Goal: Transaction & Acquisition: Subscribe to service/newsletter

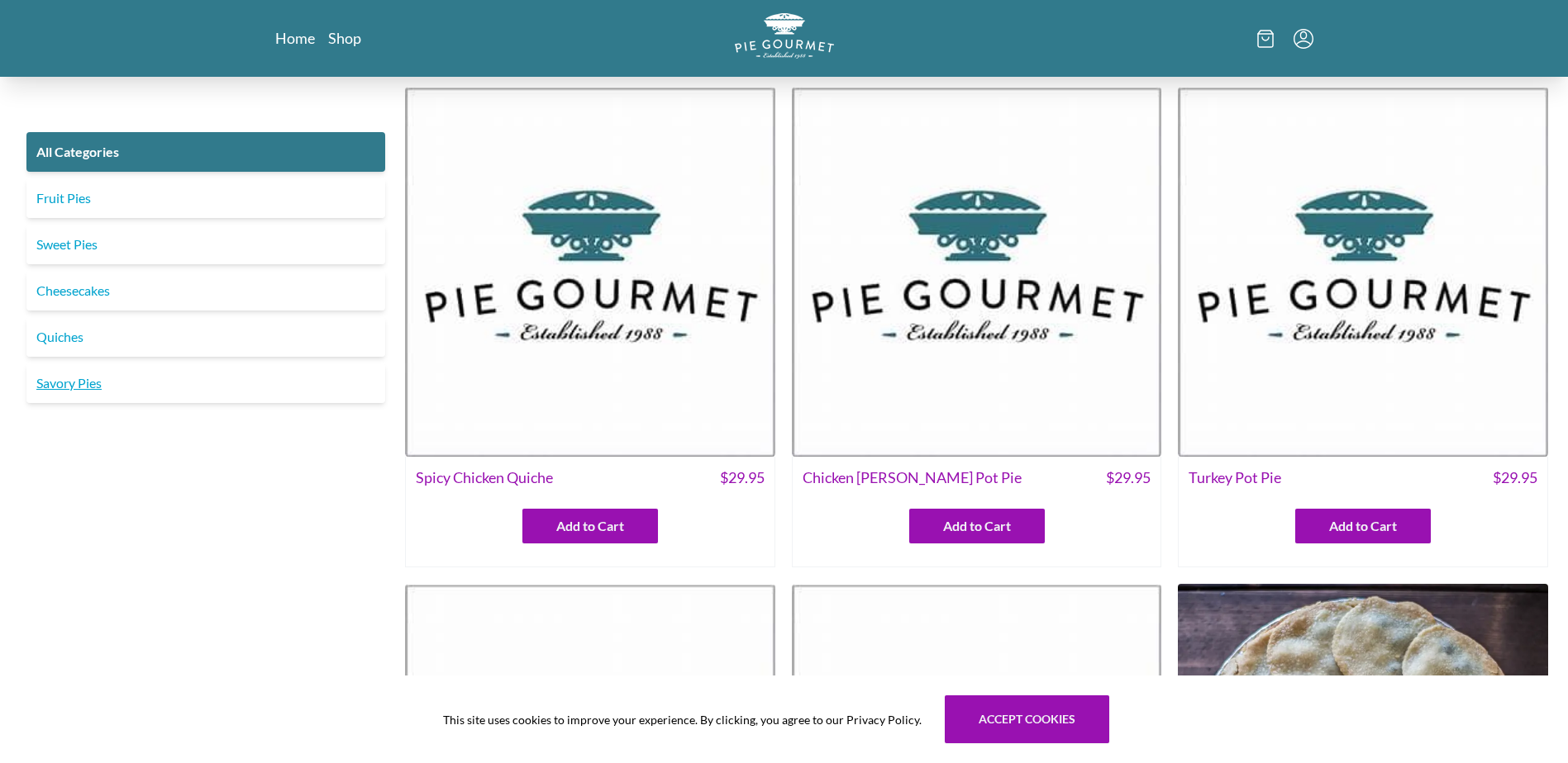
click at [119, 391] on link "Savory Pies" at bounding box center [206, 383] width 359 height 40
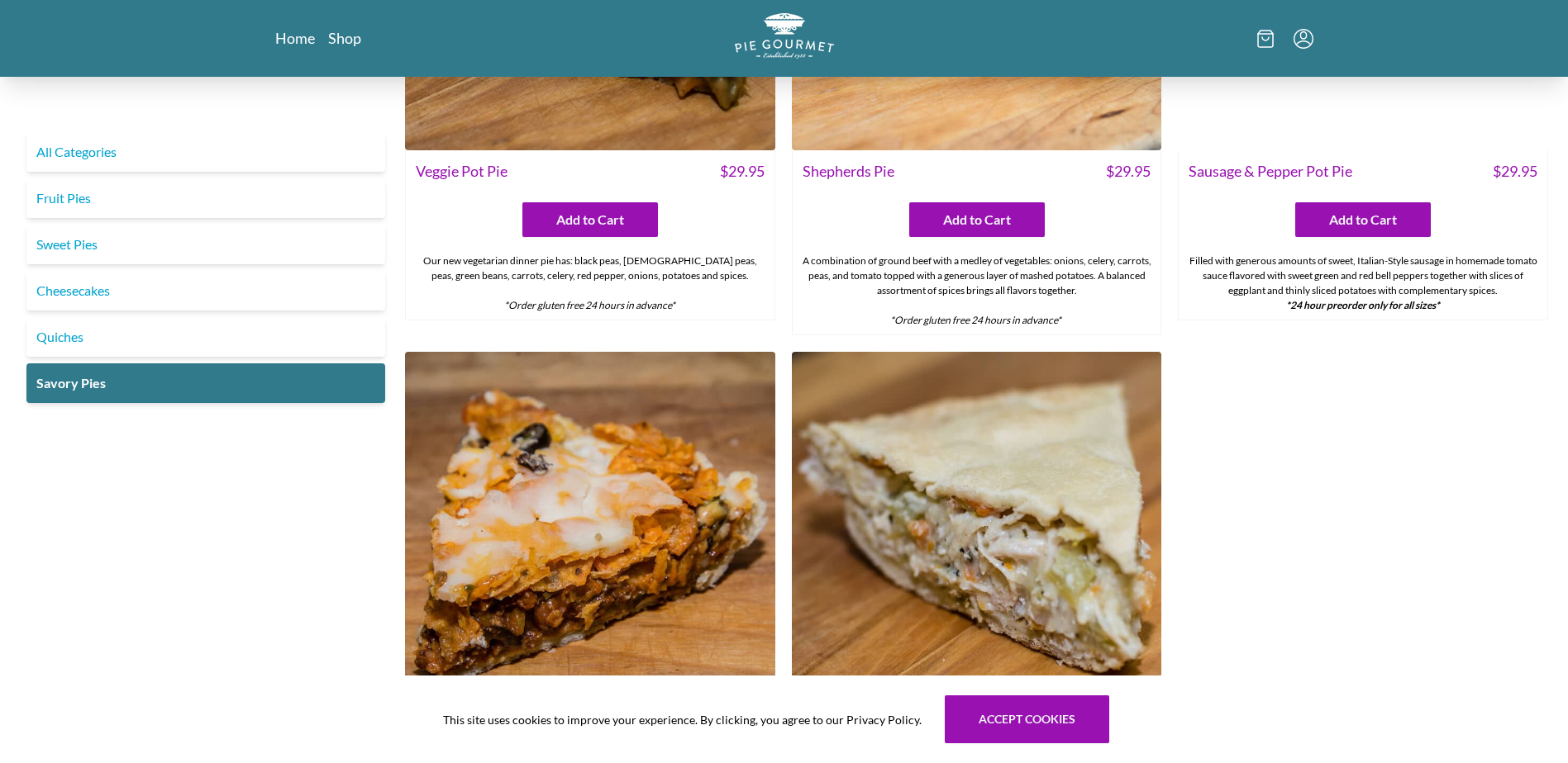
scroll to position [908, 0]
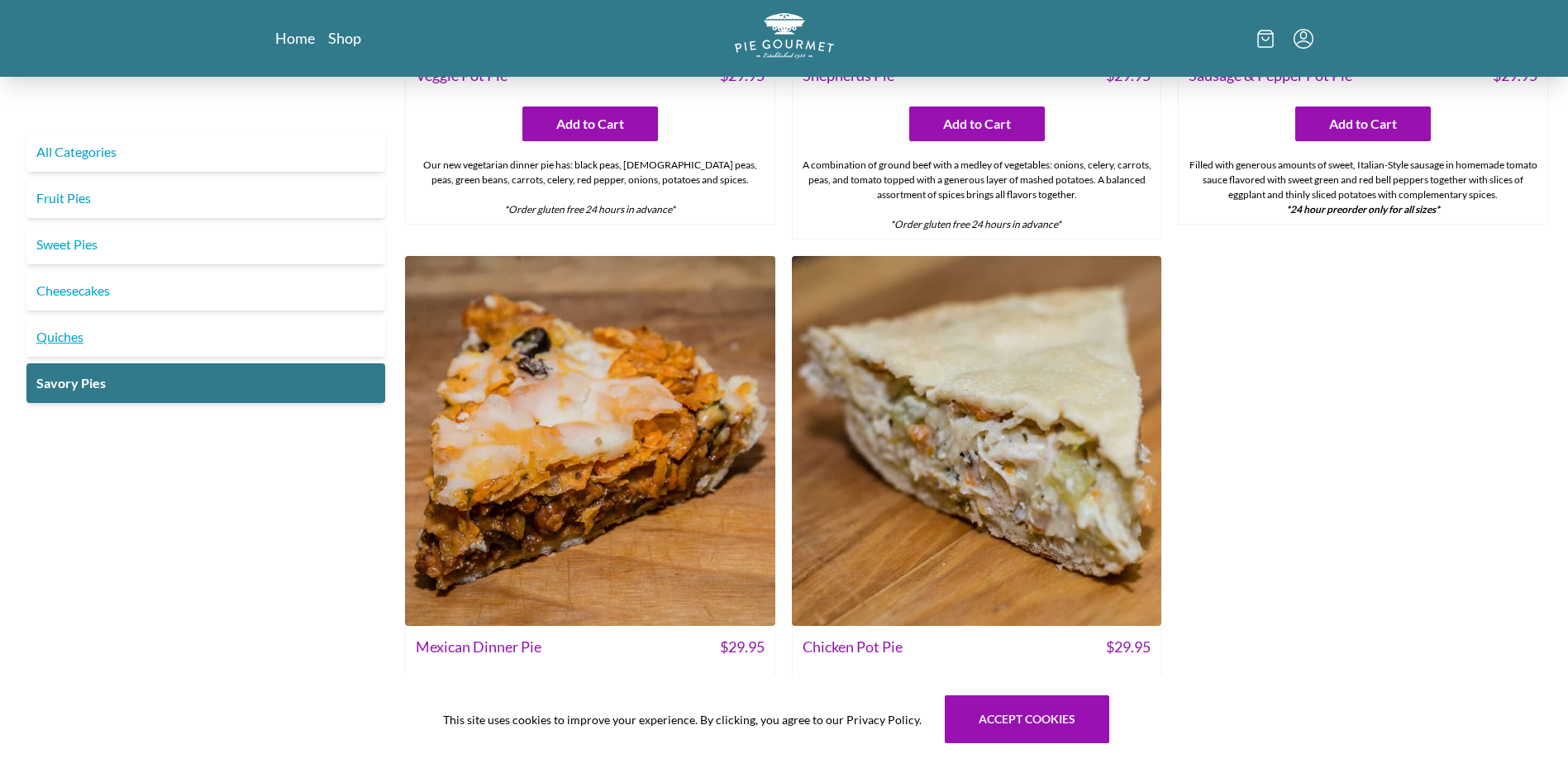
click at [86, 340] on link "Quiches" at bounding box center [206, 337] width 359 height 40
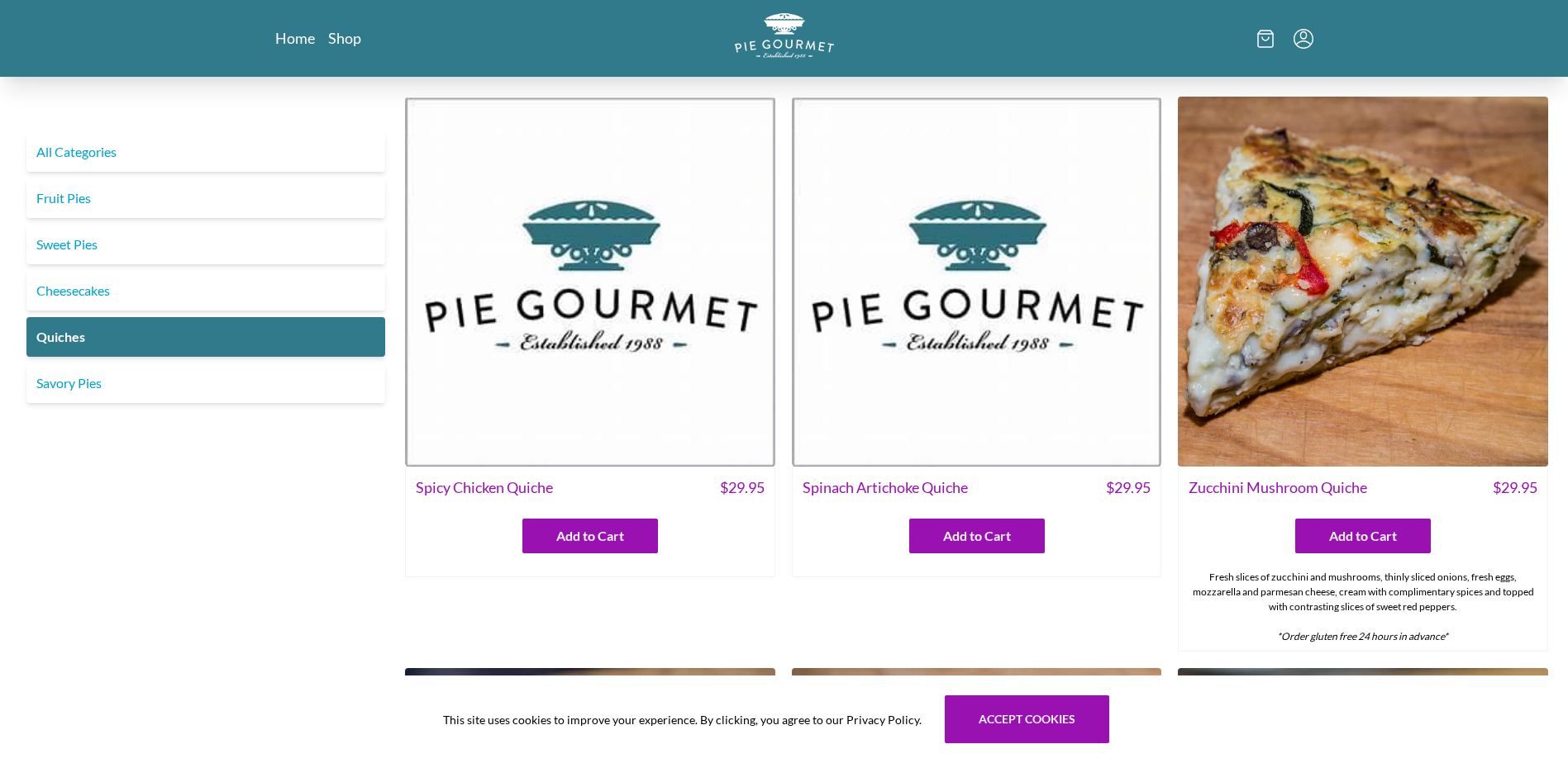
click at [951, 304] on img at bounding box center [977, 282] width 370 height 370
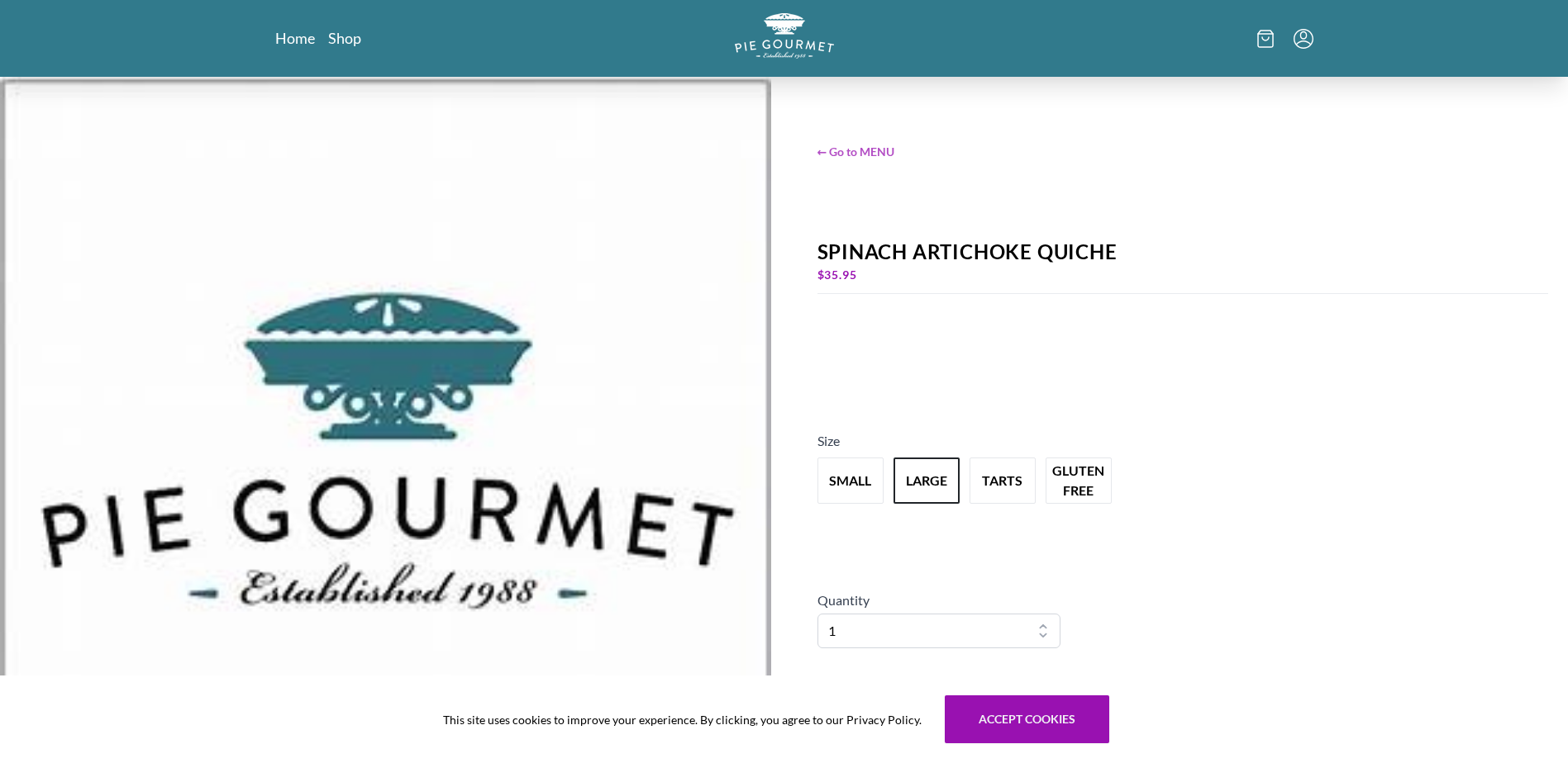
click at [821, 151] on span "← Go to MENU" at bounding box center [1183, 151] width 732 height 17
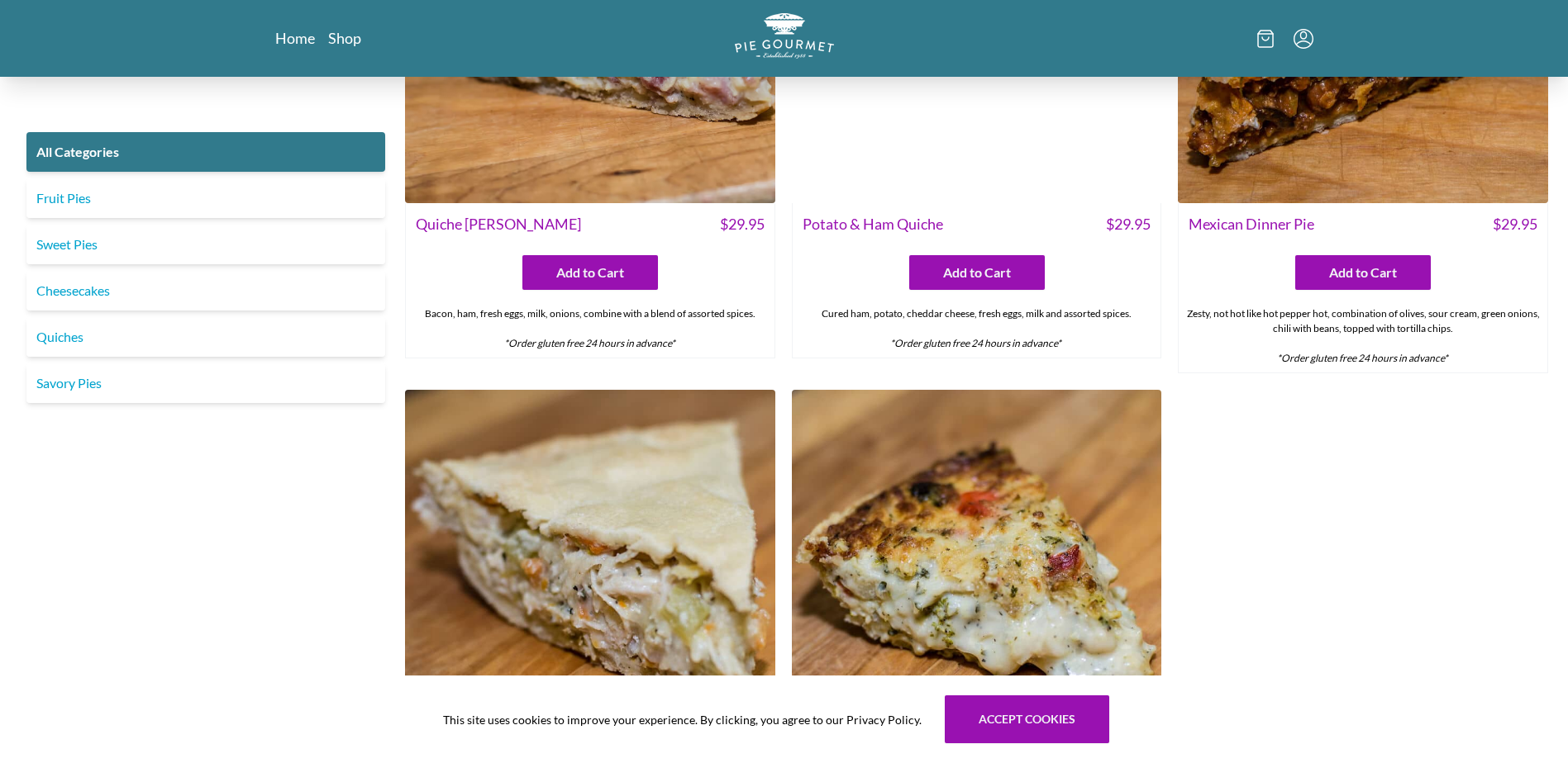
scroll to position [2231, 0]
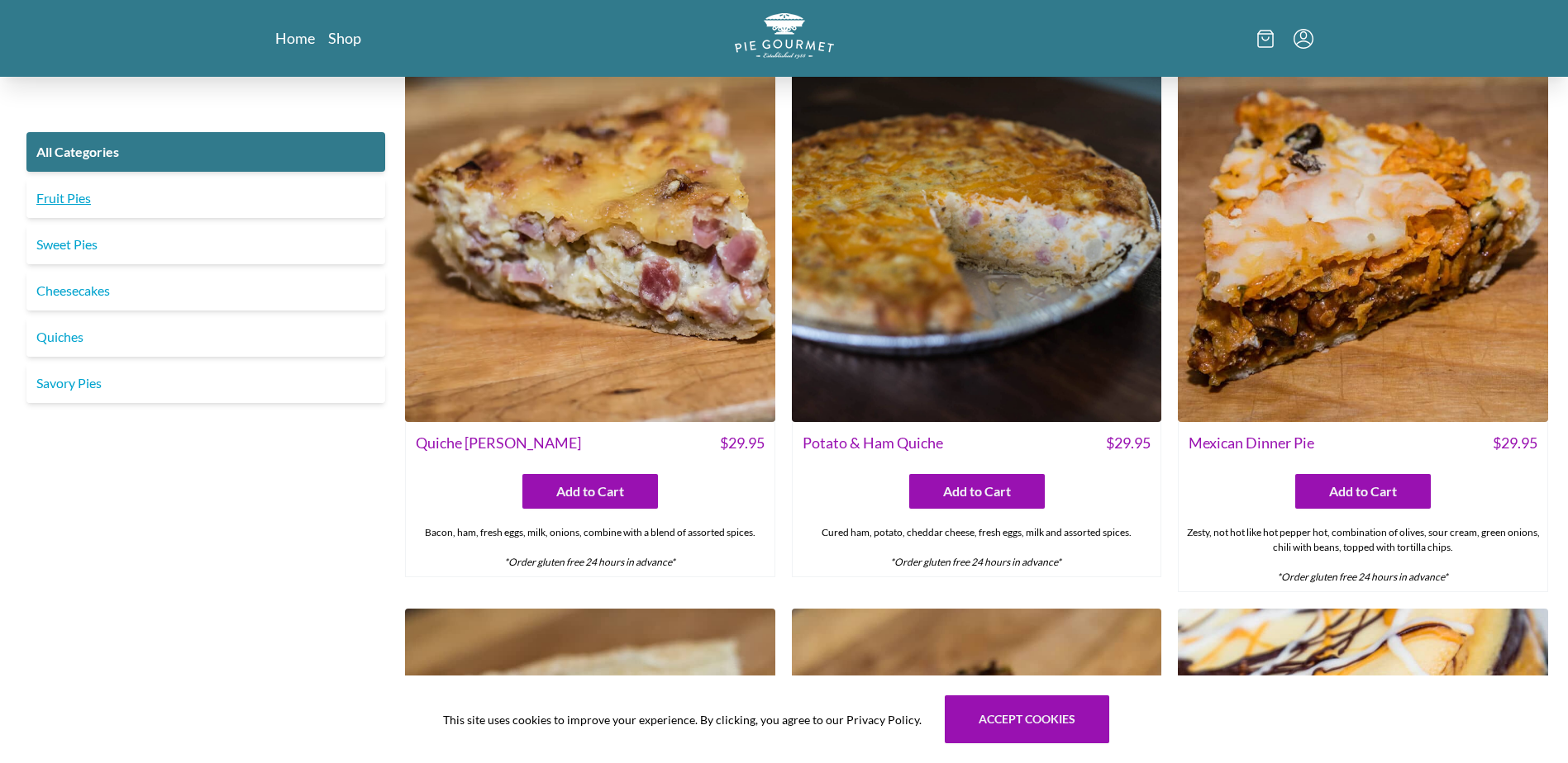
click at [83, 203] on link "Fruit Pies" at bounding box center [206, 198] width 359 height 40
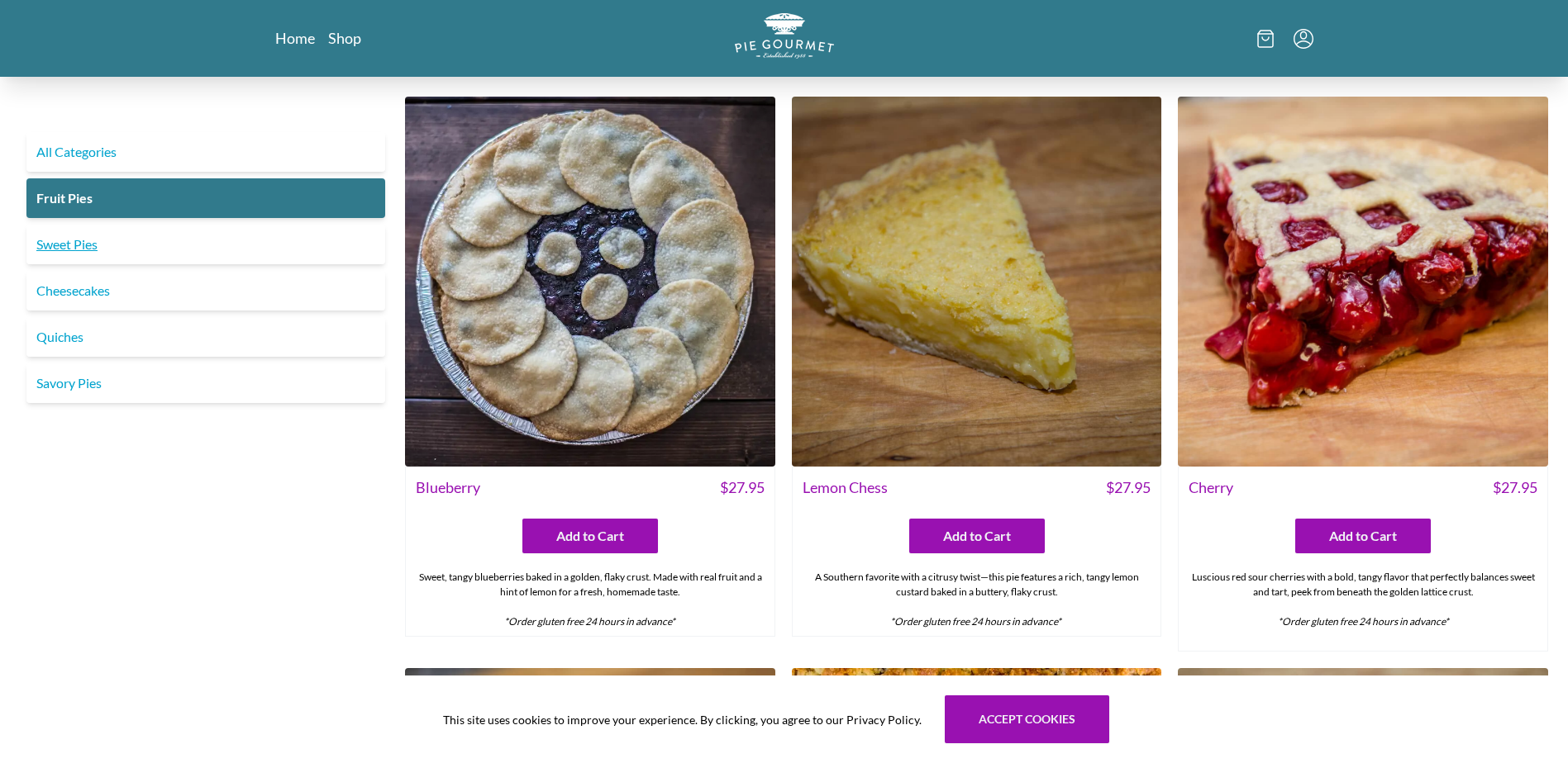
click at [88, 238] on link "Sweet Pies" at bounding box center [206, 244] width 359 height 40
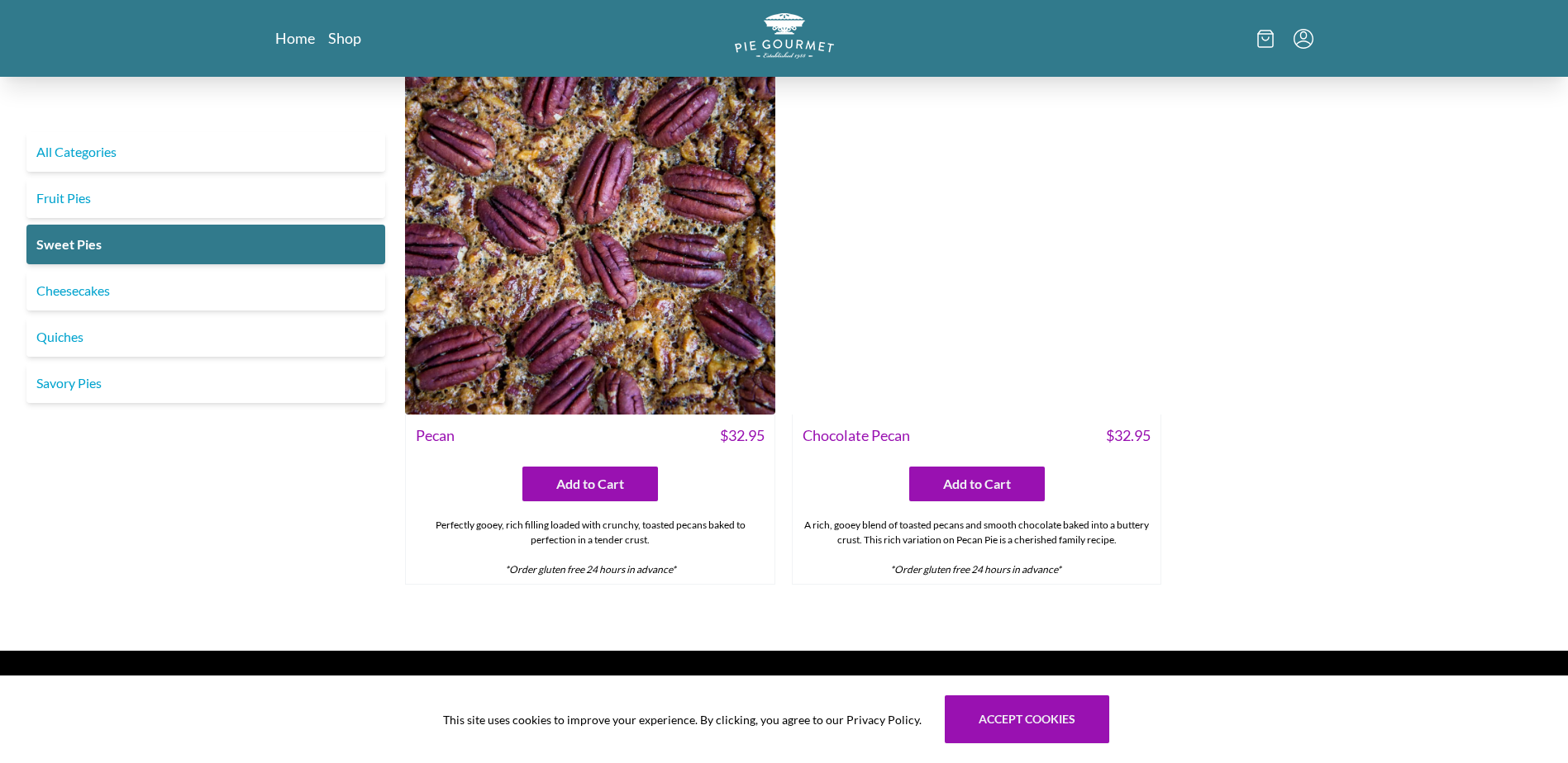
scroll to position [1296, 0]
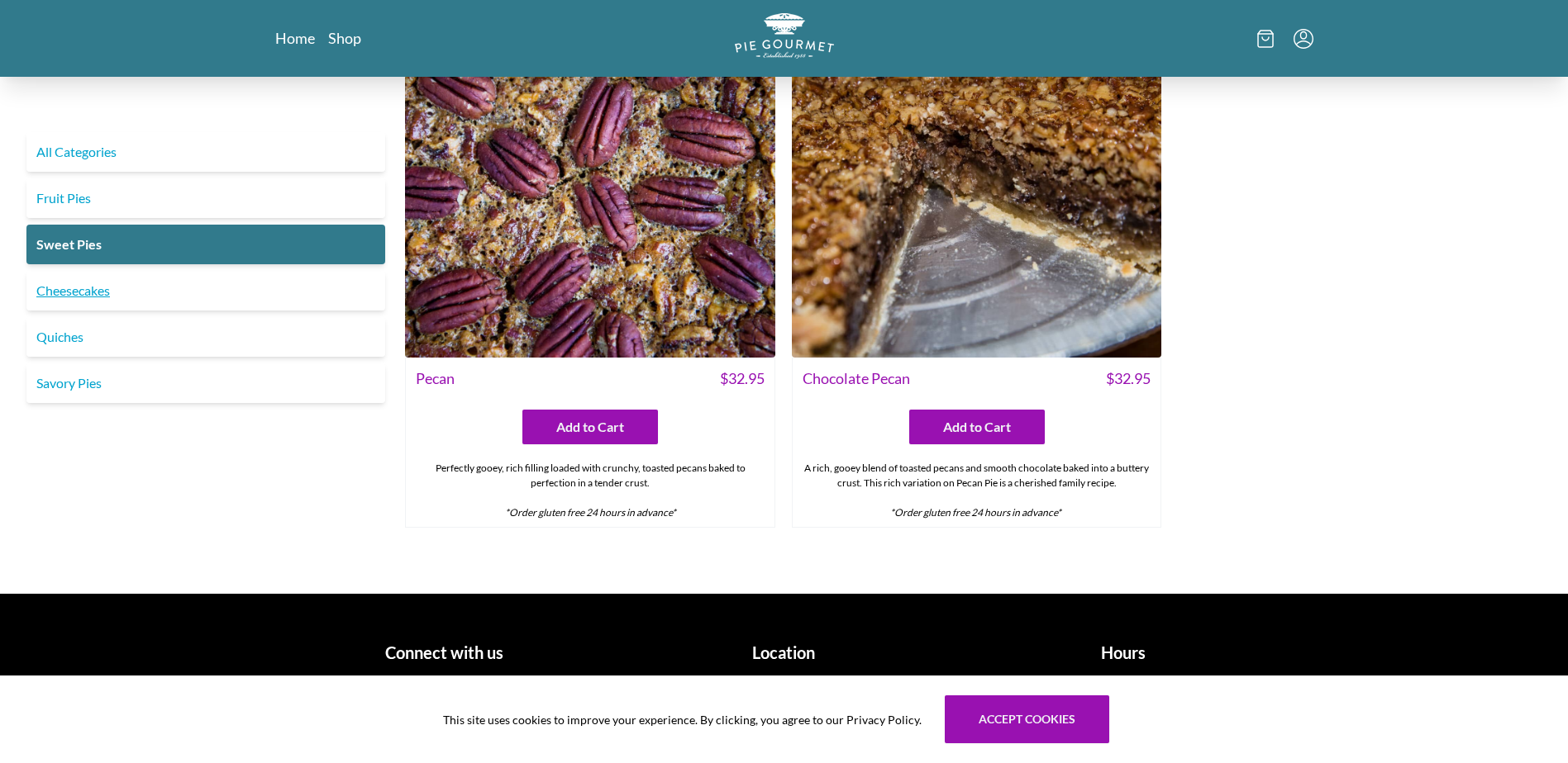
click at [89, 287] on link "Cheesecakes" at bounding box center [206, 291] width 359 height 40
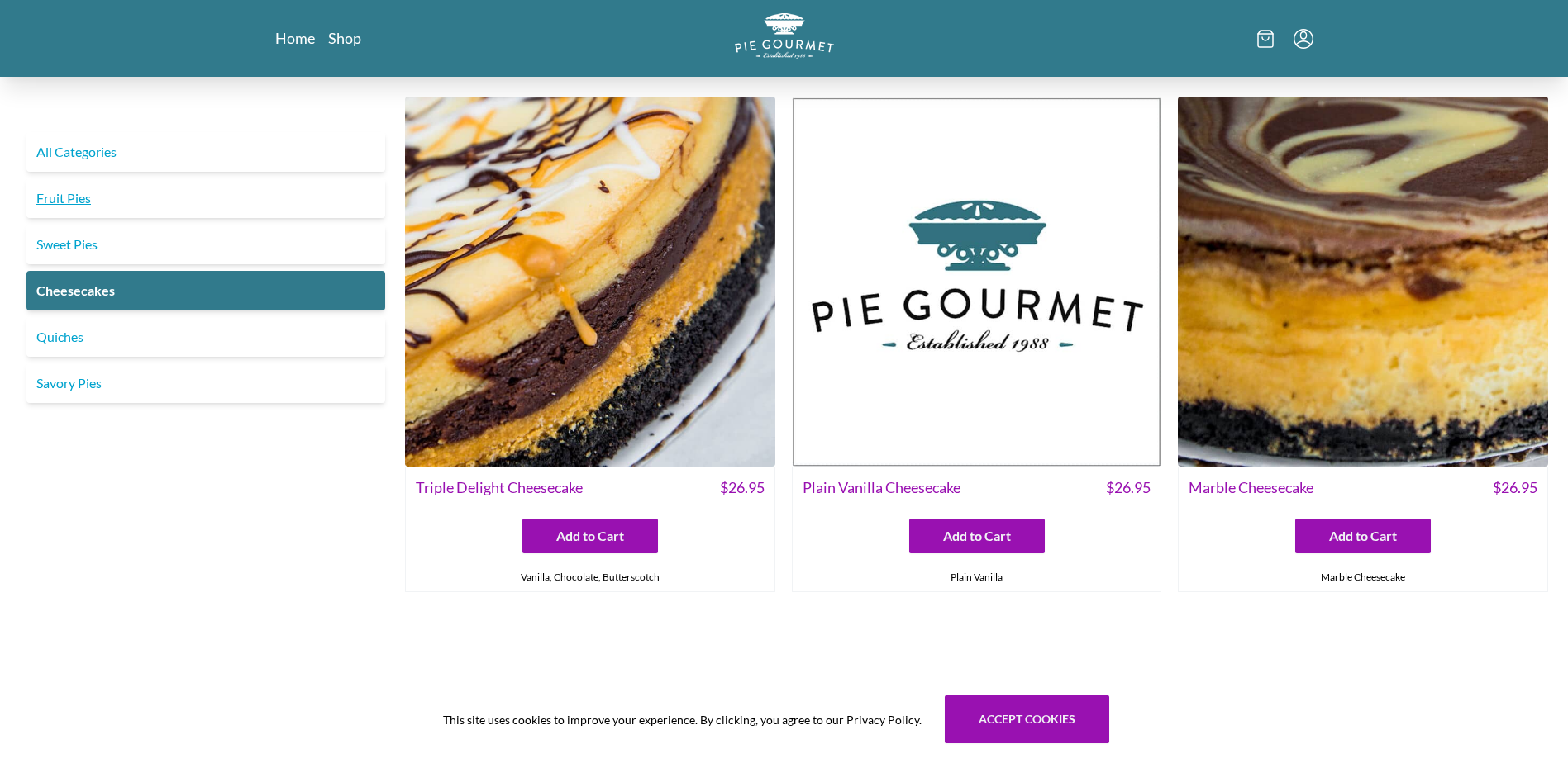
click at [82, 191] on link "Fruit Pies" at bounding box center [206, 198] width 359 height 40
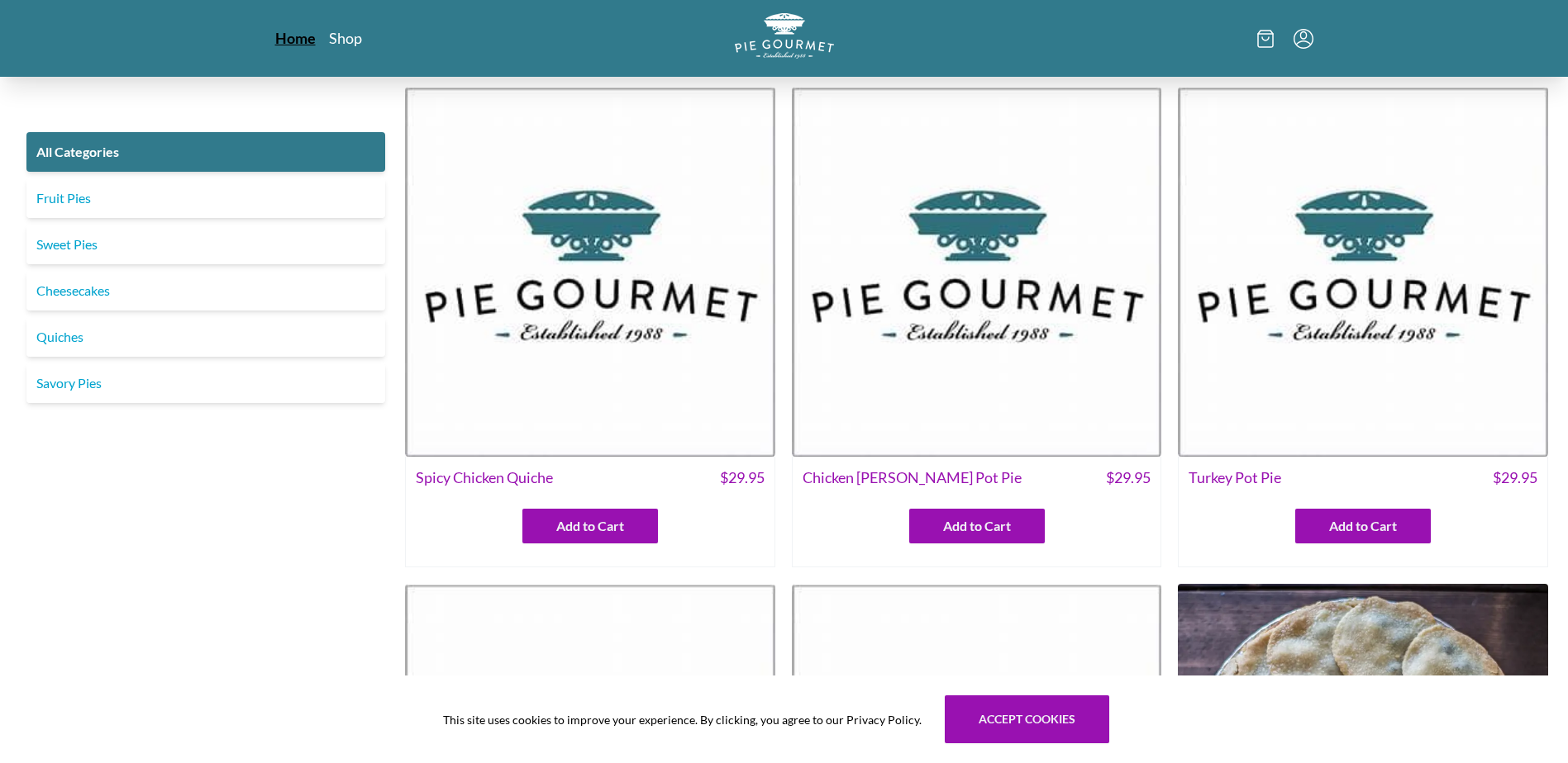
click at [293, 43] on link "Home" at bounding box center [295, 37] width 41 height 20
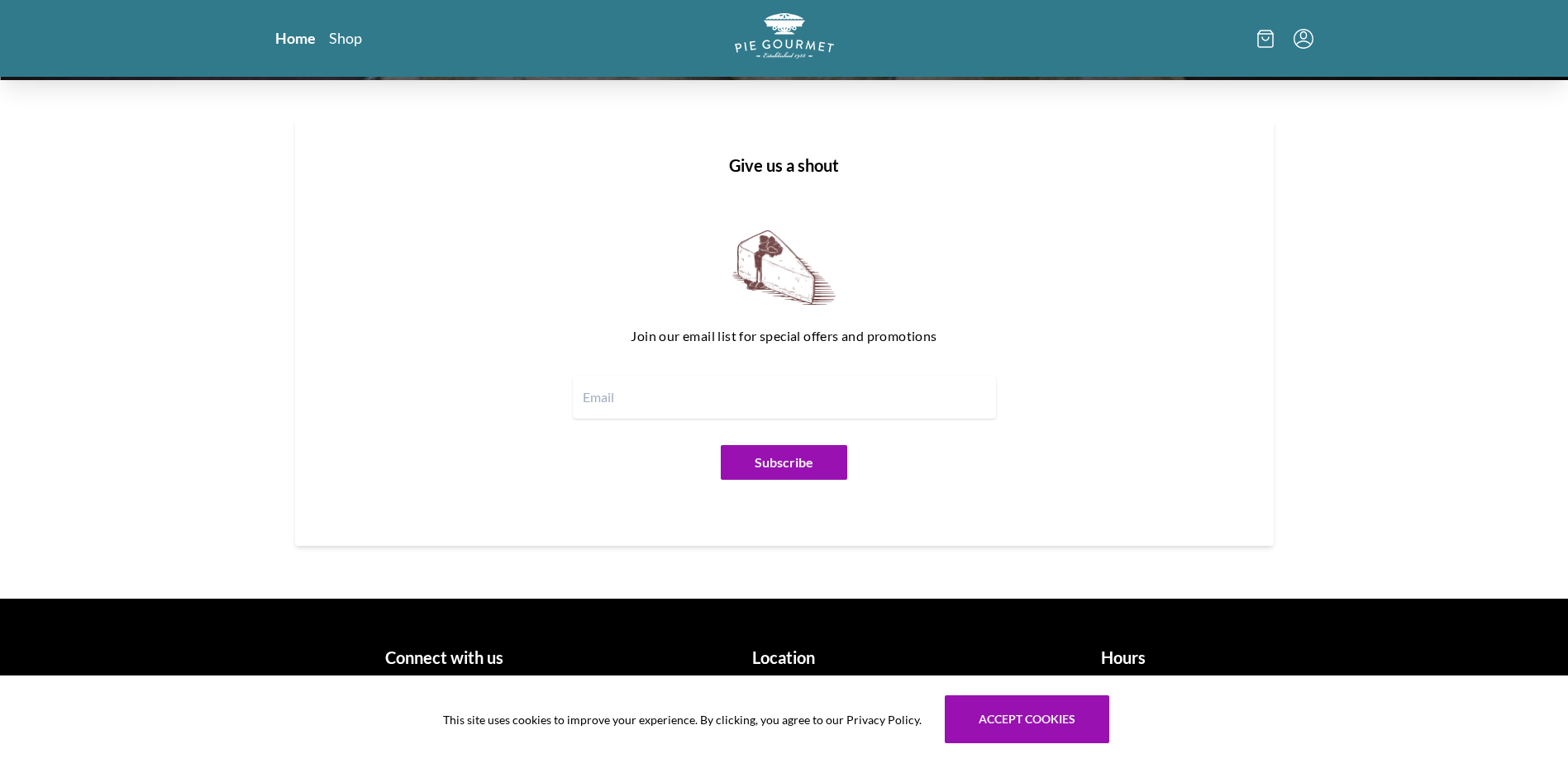
scroll to position [2007, 0]
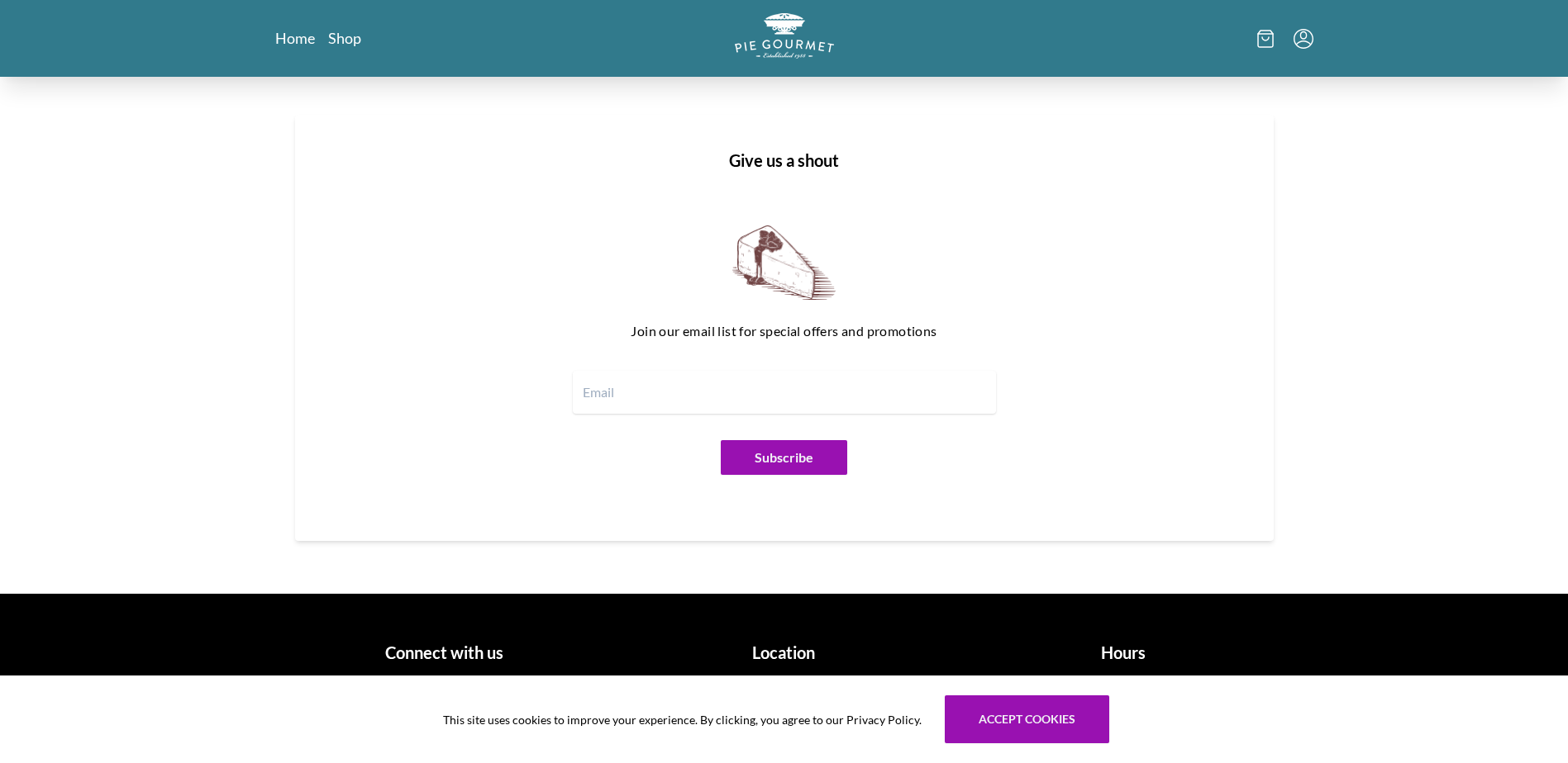
click at [592, 394] on input "email" at bounding box center [784, 392] width 423 height 43
click at [652, 390] on input "email" at bounding box center [784, 392] width 423 height 43
type input "dorrisawoods@gmail.com"
click at [770, 457] on button "Subscribe" at bounding box center [784, 458] width 127 height 35
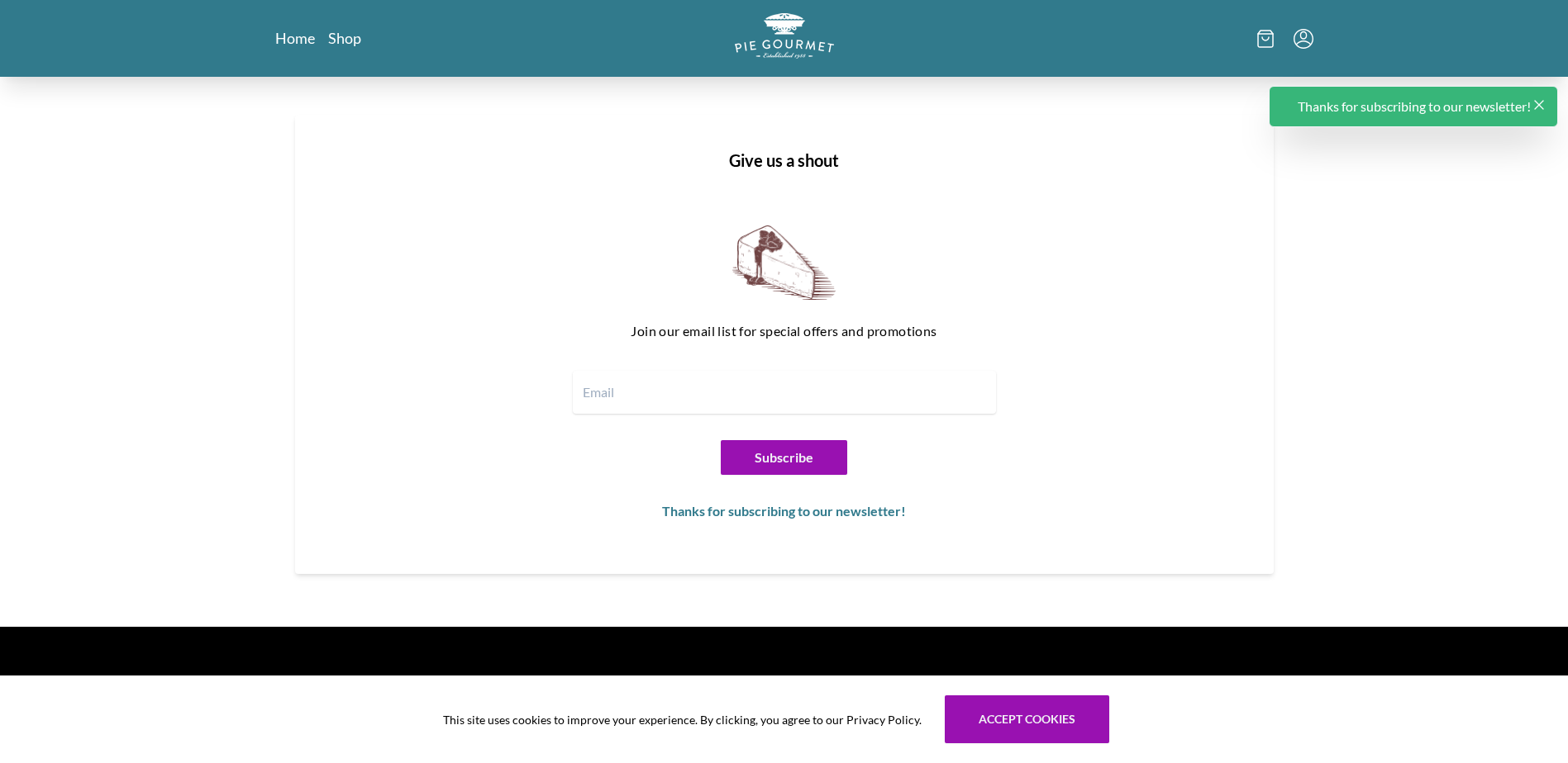
click at [631, 393] on input "email" at bounding box center [784, 392] width 423 height 43
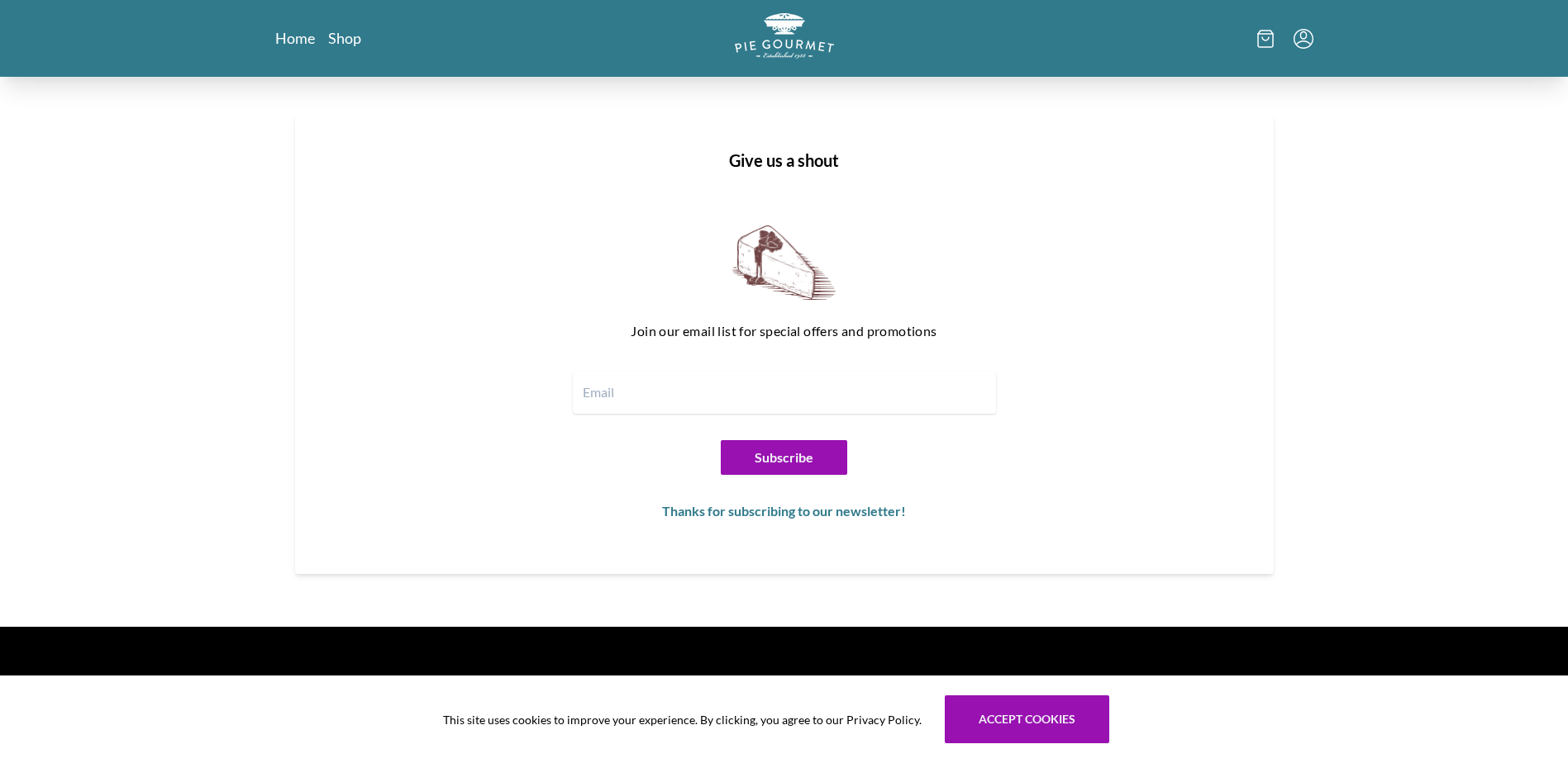
click at [600, 395] on input "email" at bounding box center [784, 392] width 423 height 43
type input "dorrisa.woods@rsmus.com"
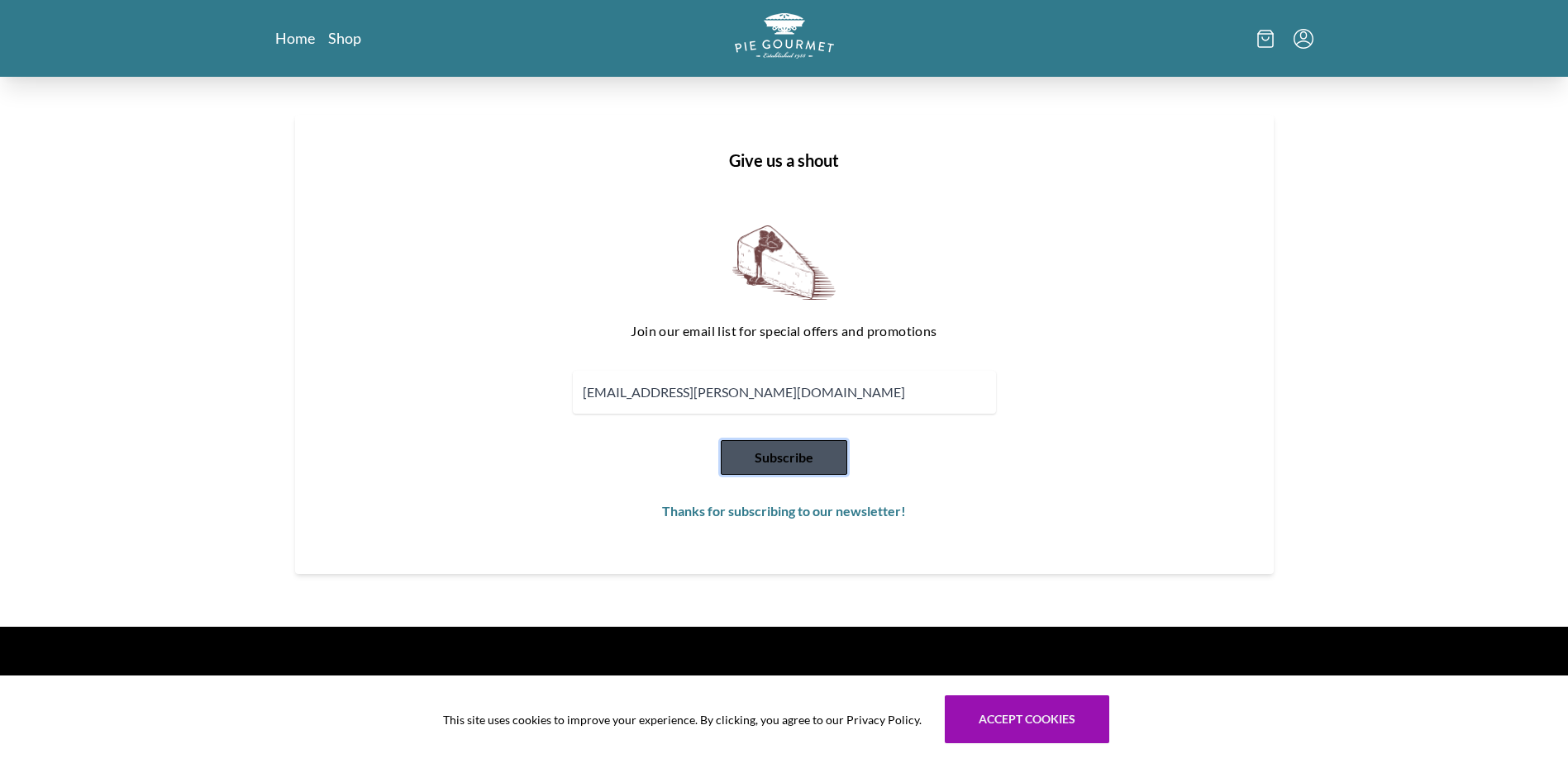
click at [795, 464] on button "Subscribe" at bounding box center [784, 458] width 127 height 35
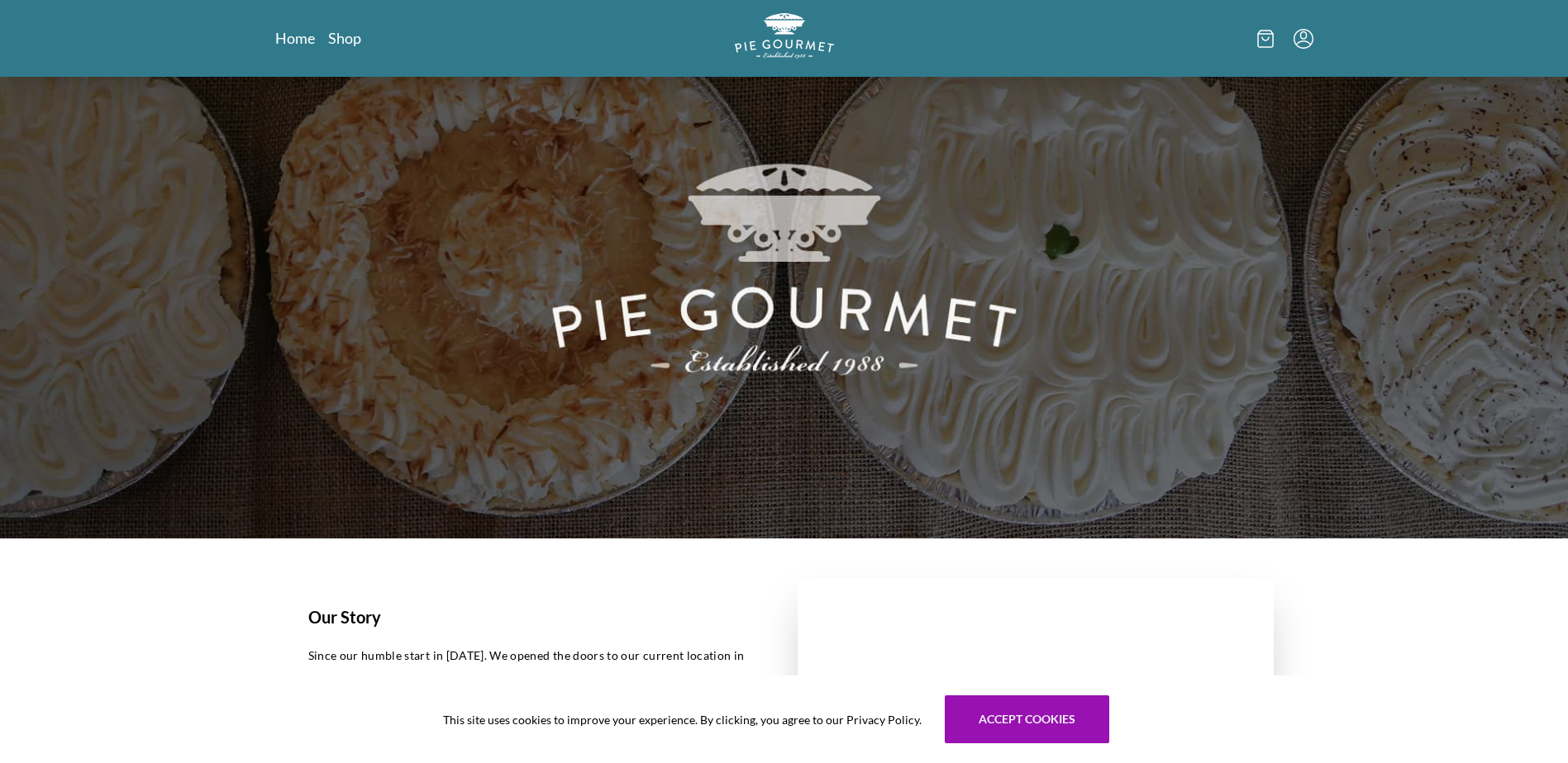
scroll to position [0, 0]
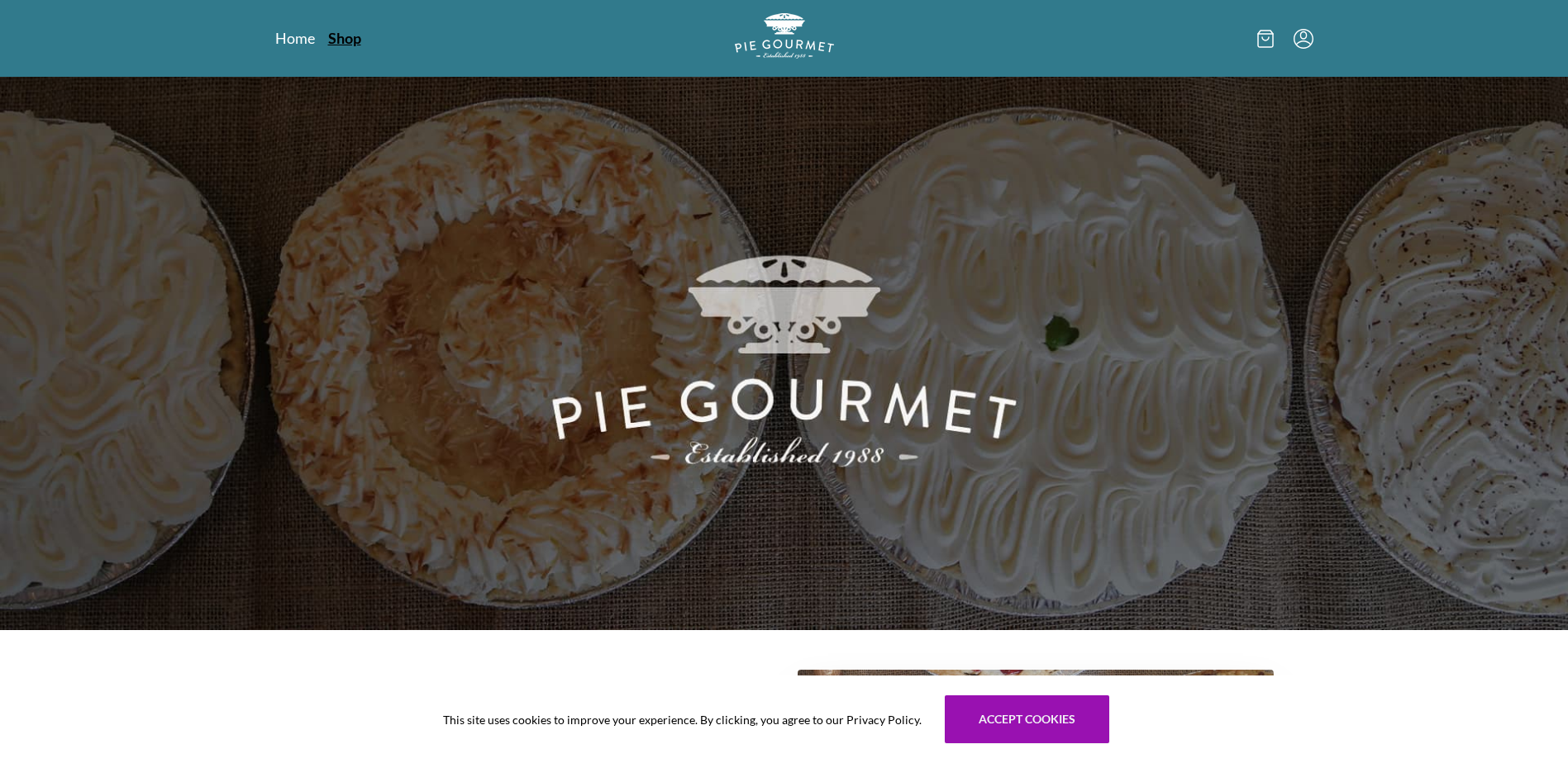
click at [336, 34] on link "Shop" at bounding box center [345, 37] width 33 height 20
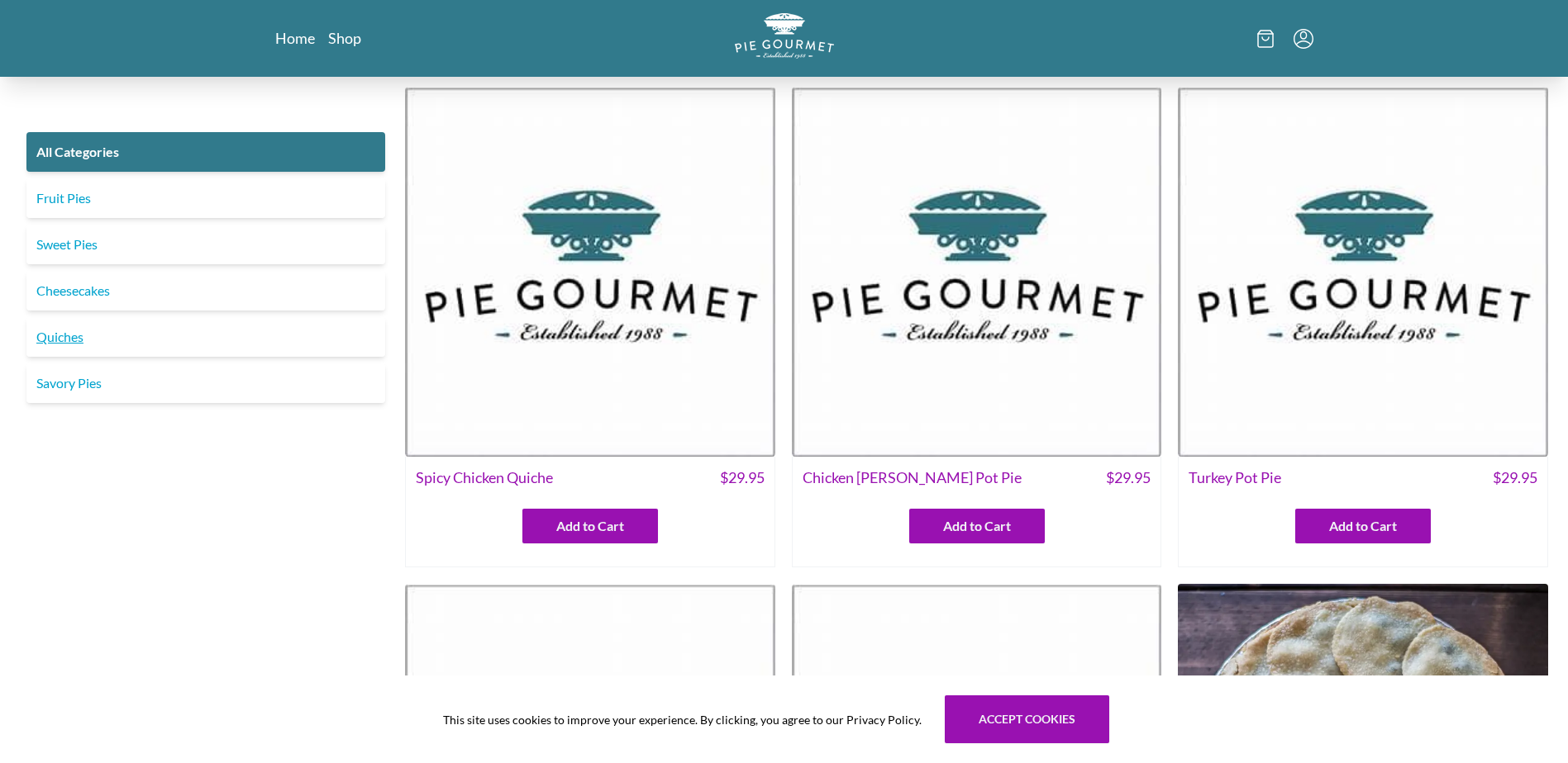
click at [71, 343] on link "Quiches" at bounding box center [206, 337] width 359 height 40
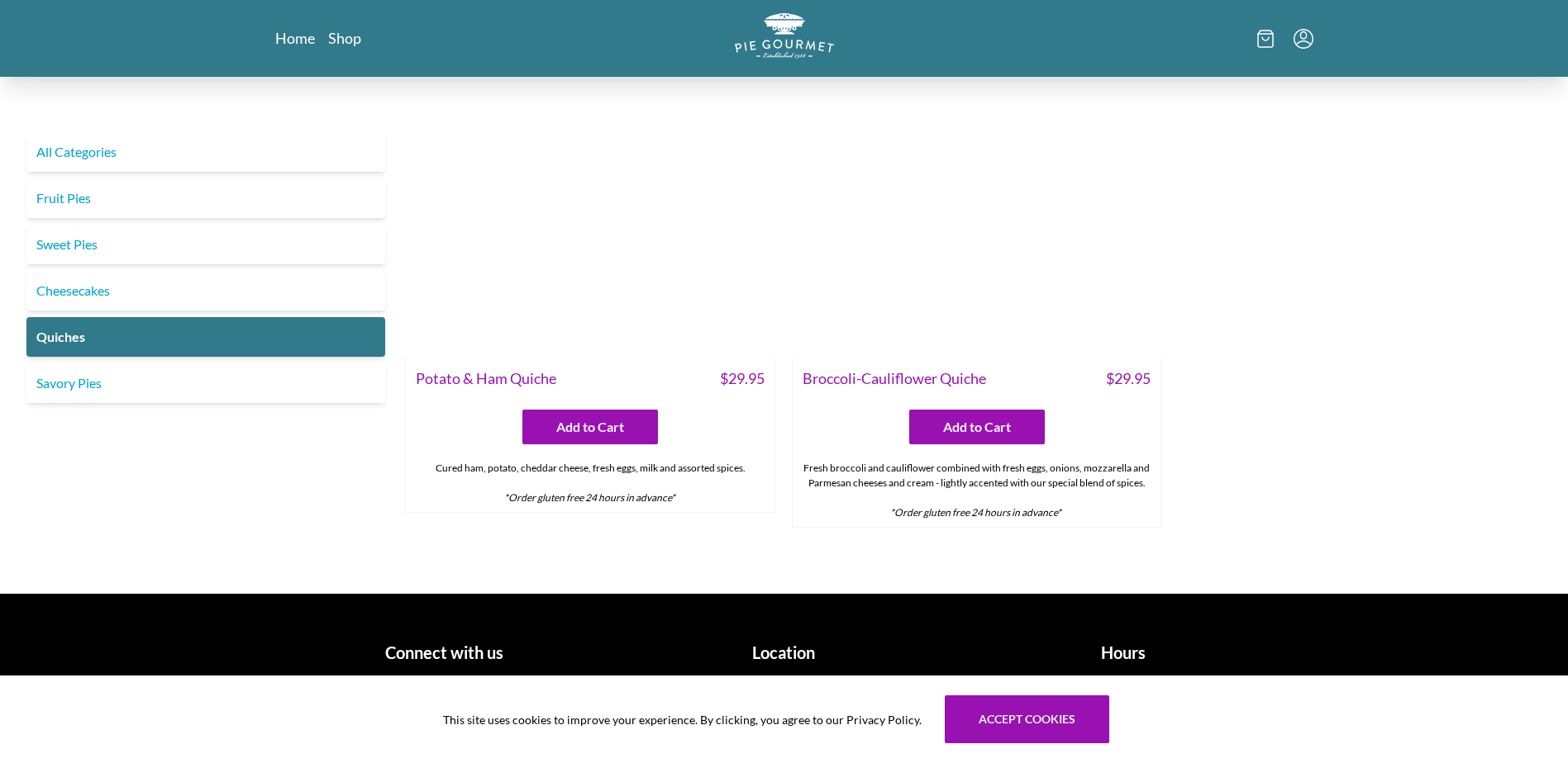
scroll to position [741, 0]
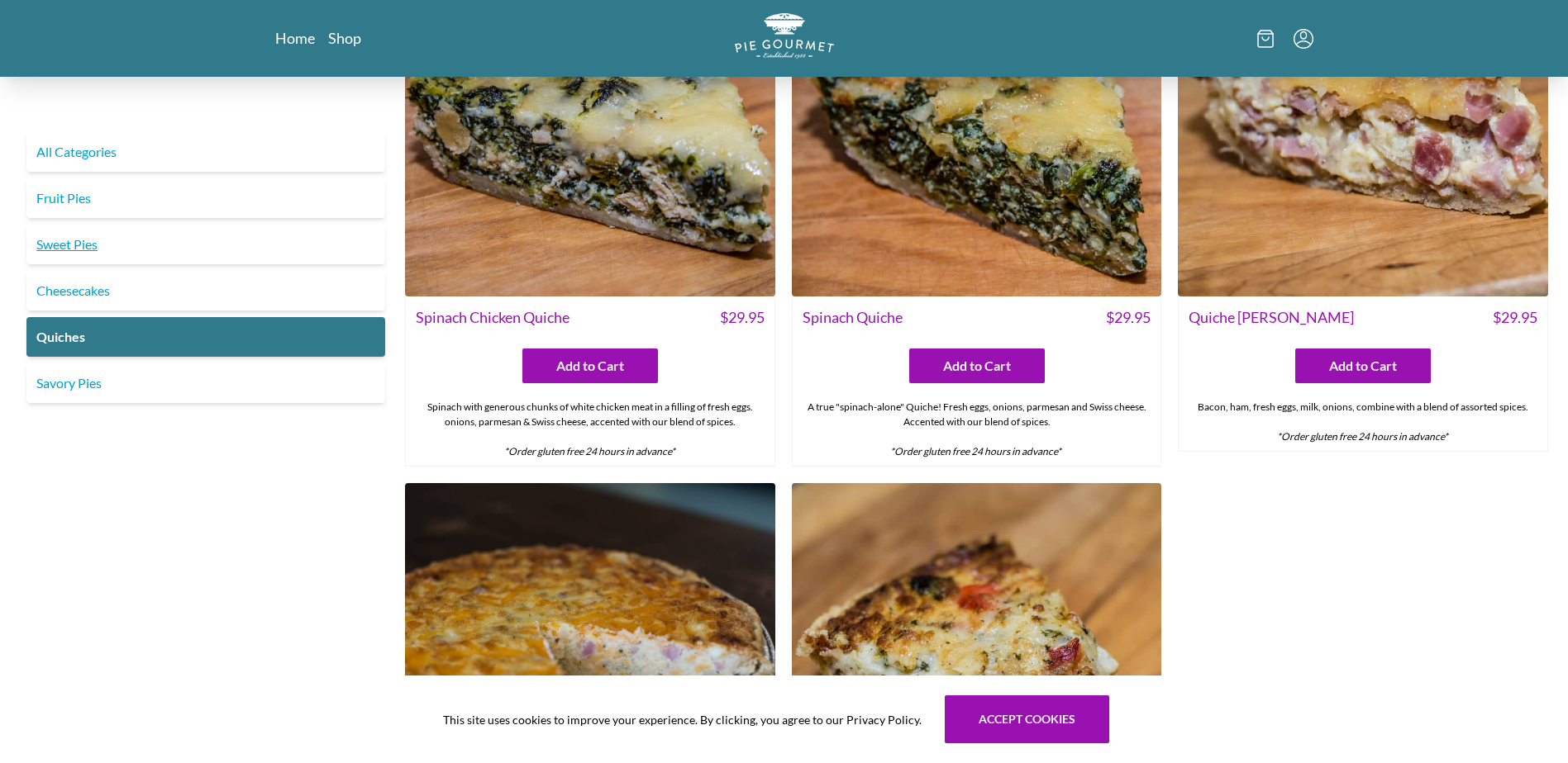
click at [71, 248] on link "Sweet Pies" at bounding box center [206, 244] width 359 height 40
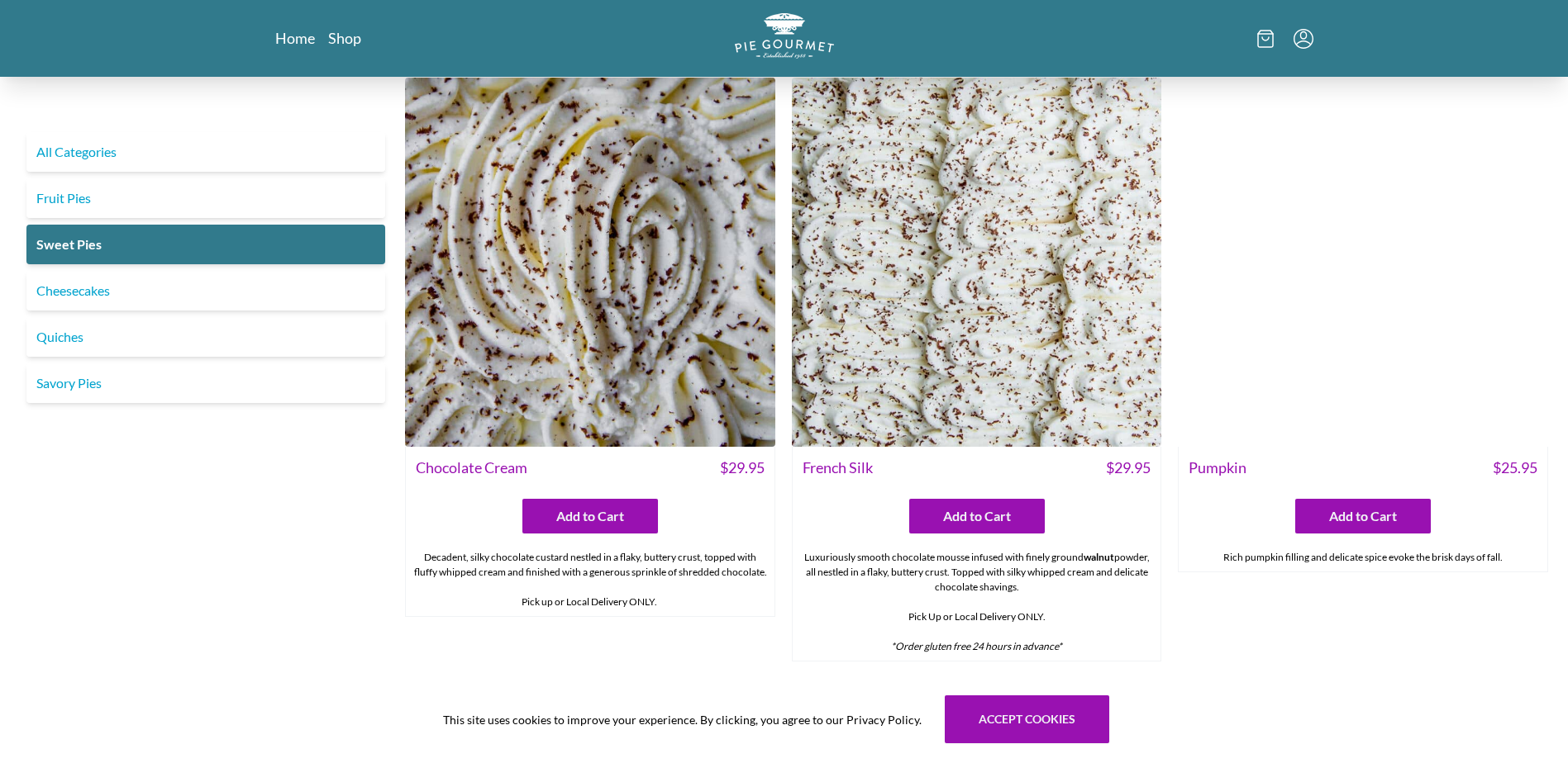
scroll to position [578, 0]
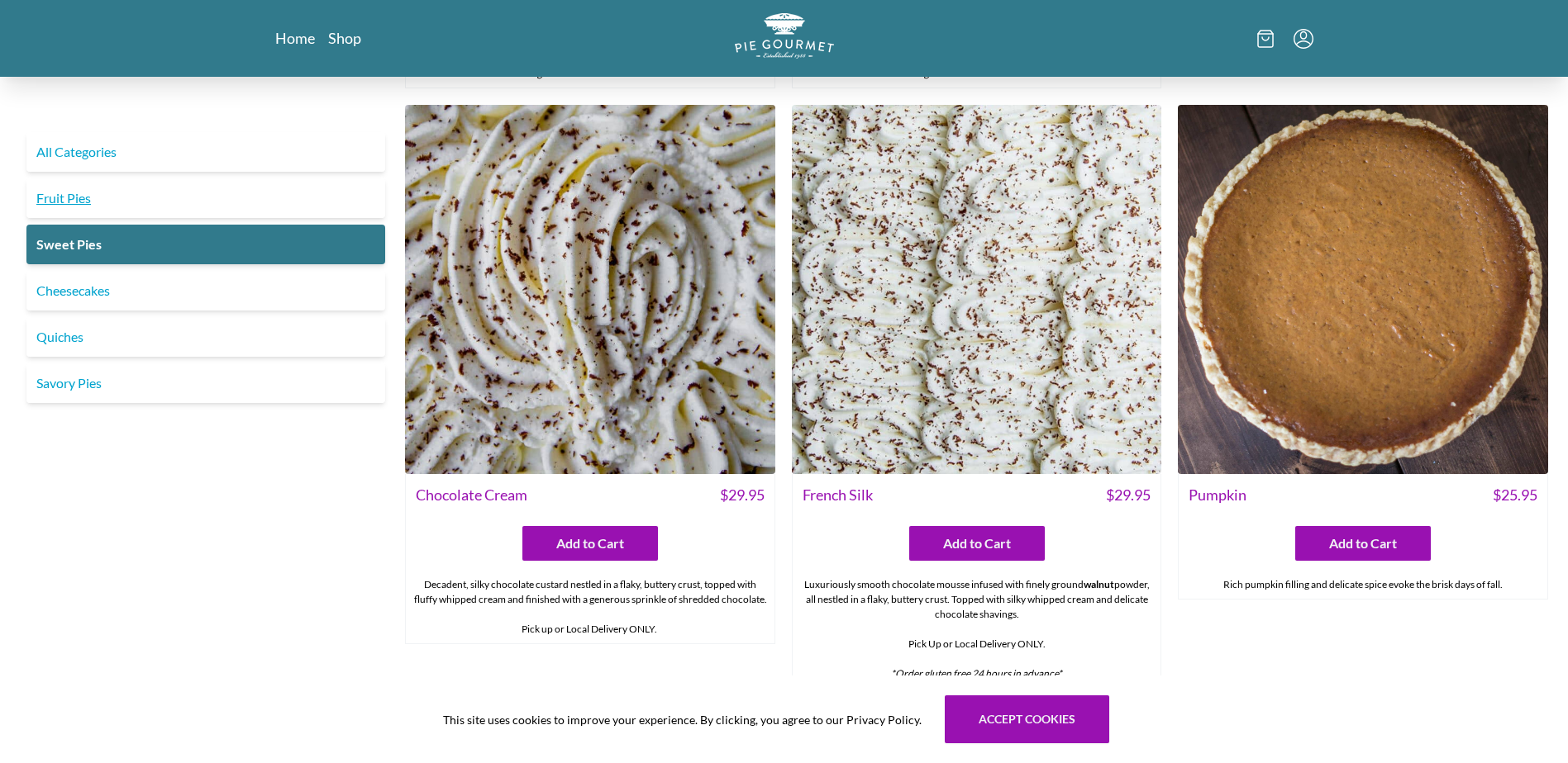
click at [157, 199] on link "Fruit Pies" at bounding box center [206, 198] width 359 height 40
